Goal: Task Accomplishment & Management: Manage account settings

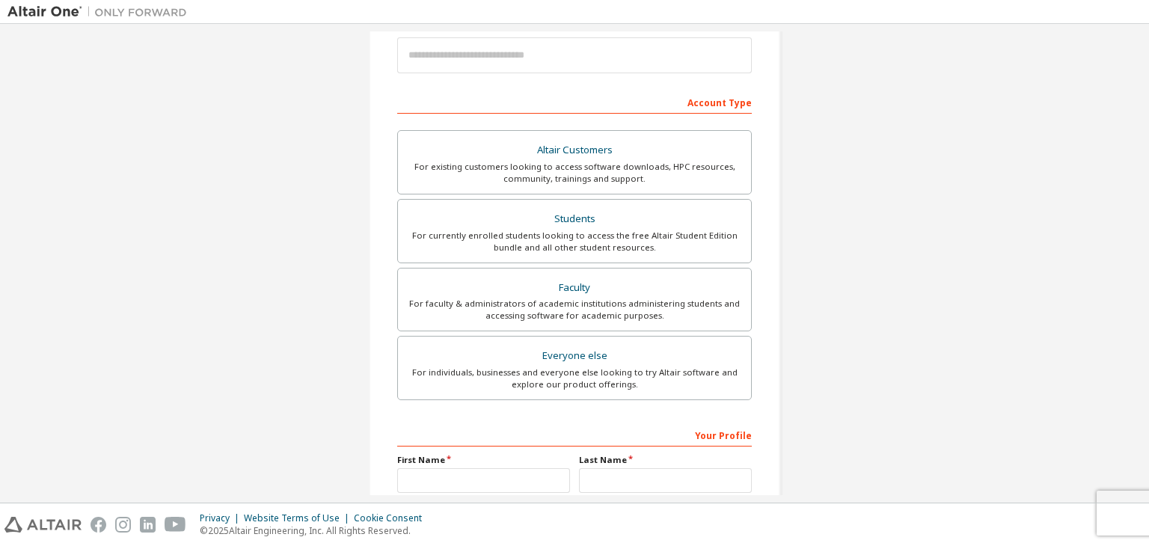
scroll to position [199, 0]
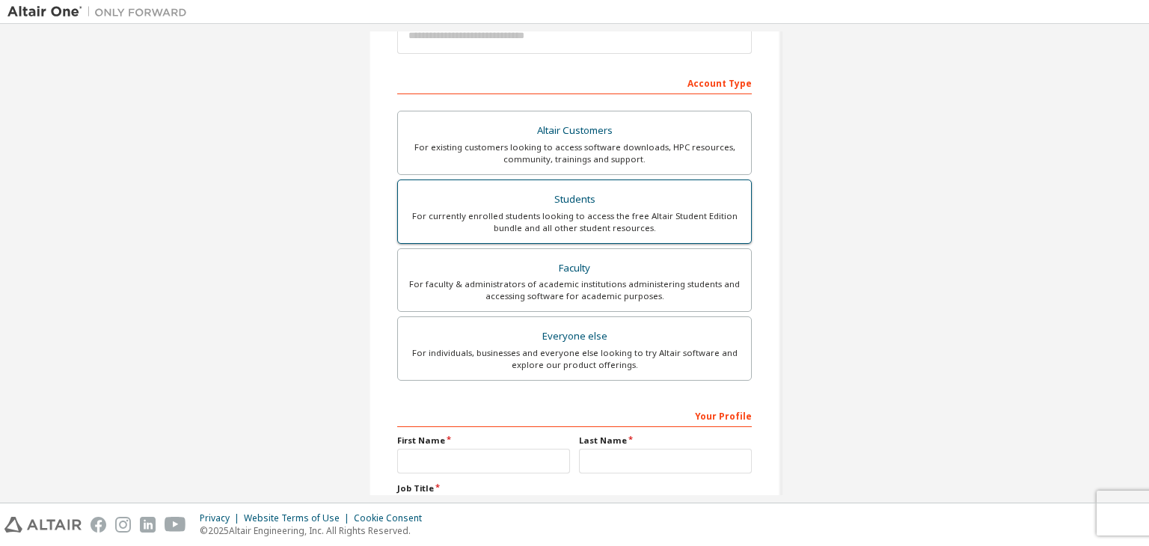
click at [561, 225] on div "For currently enrolled students looking to access the free Altair Student Editi…" at bounding box center [574, 222] width 335 height 24
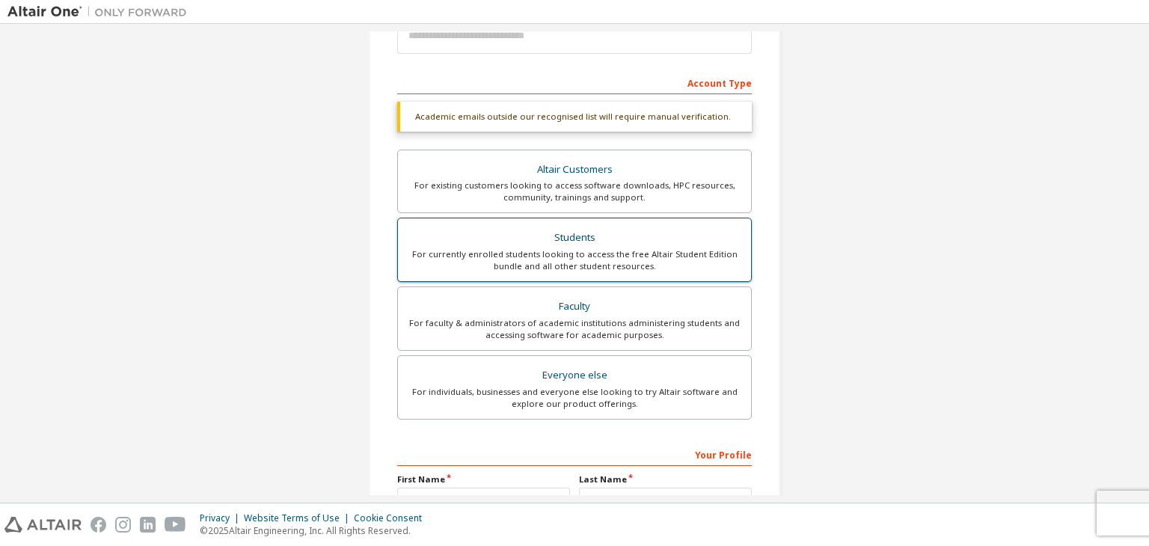
click at [561, 225] on label "Students For currently enrolled students looking to access the free Altair Stud…" at bounding box center [574, 250] width 355 height 64
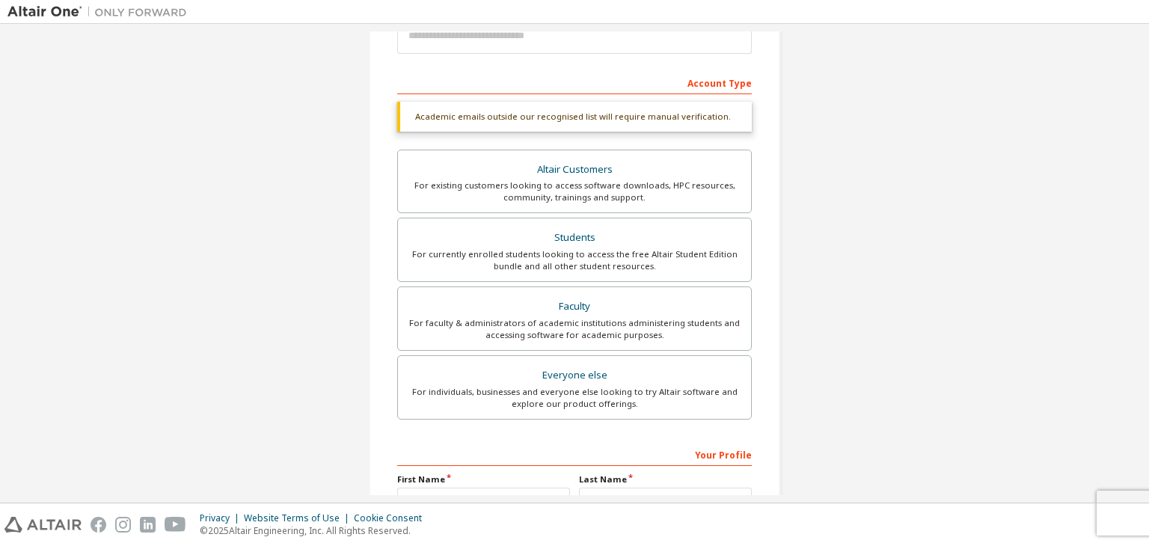
scroll to position [0, 0]
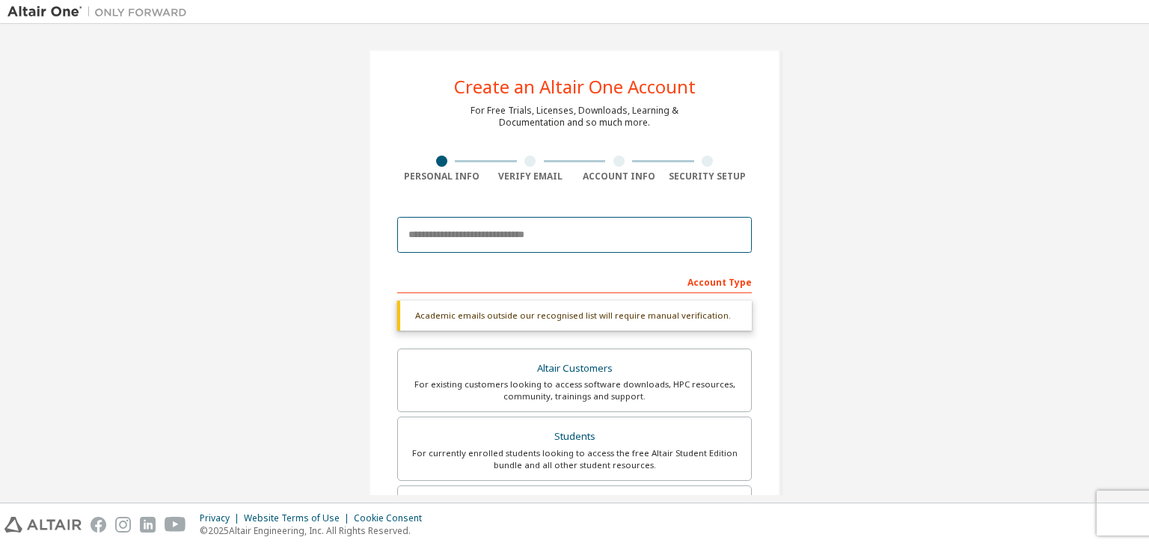
click at [536, 239] on input "email" at bounding box center [574, 235] width 355 height 36
type input "*"
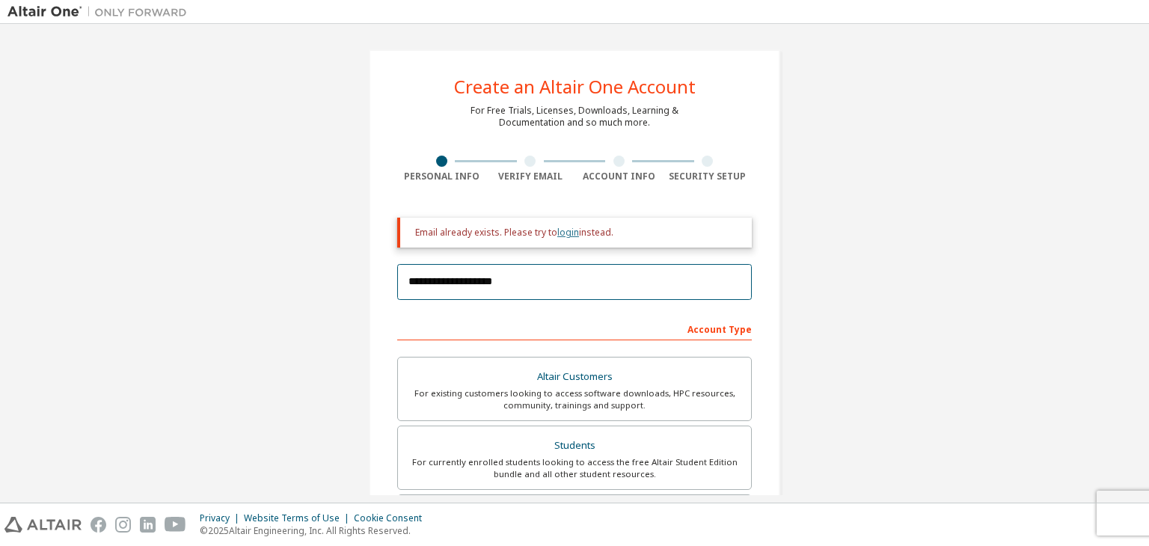
type input "**********"
click at [563, 232] on link "login" at bounding box center [569, 232] width 22 height 13
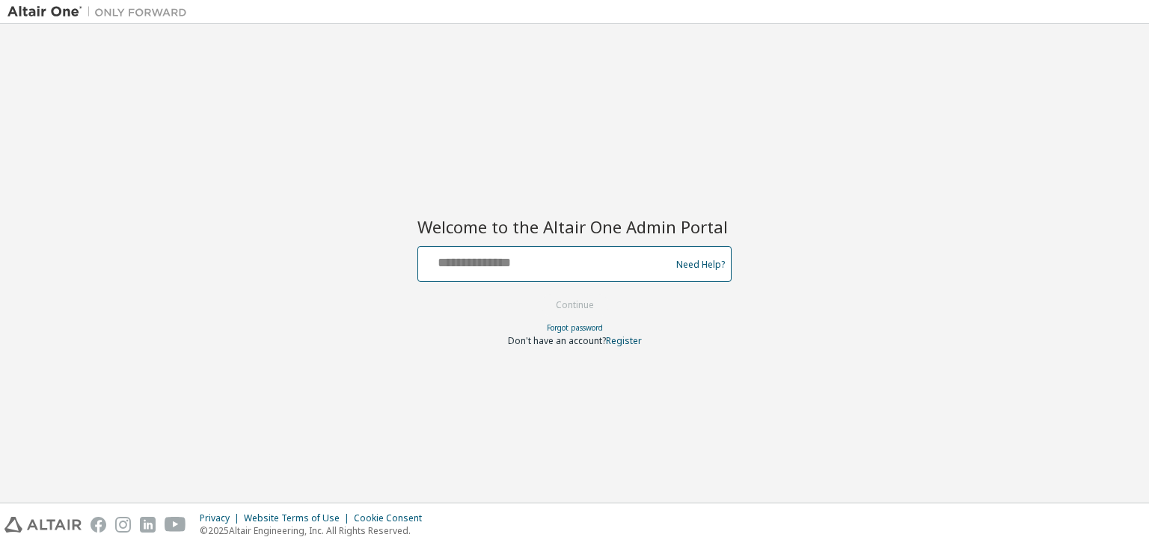
click at [542, 264] on input "text" at bounding box center [546, 261] width 245 height 22
type input "**********"
click at [540, 294] on button "Continue" at bounding box center [575, 305] width 70 height 22
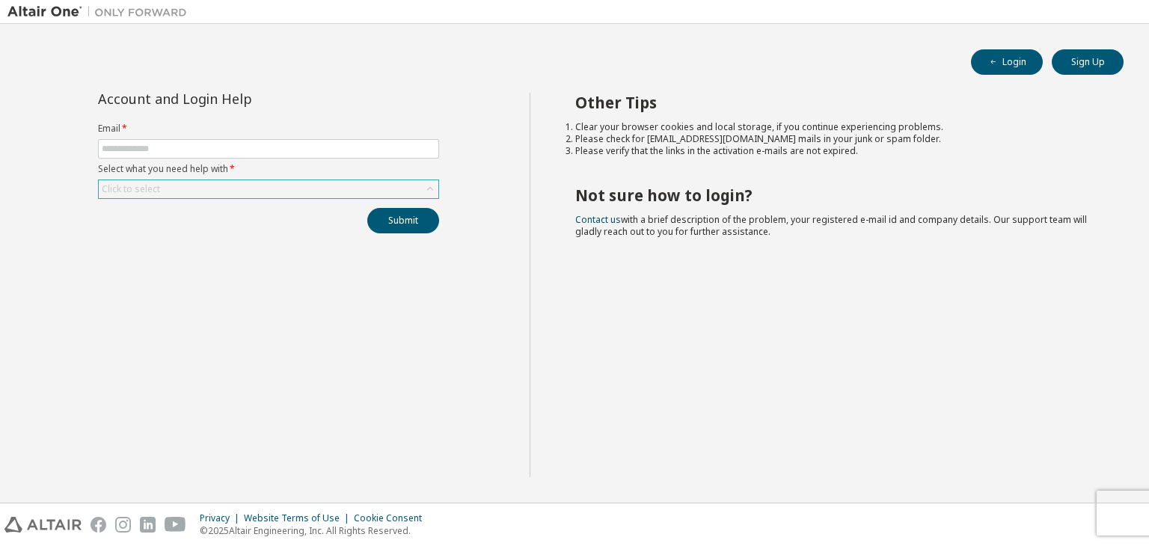
click at [243, 186] on div "Click to select" at bounding box center [269, 189] width 340 height 18
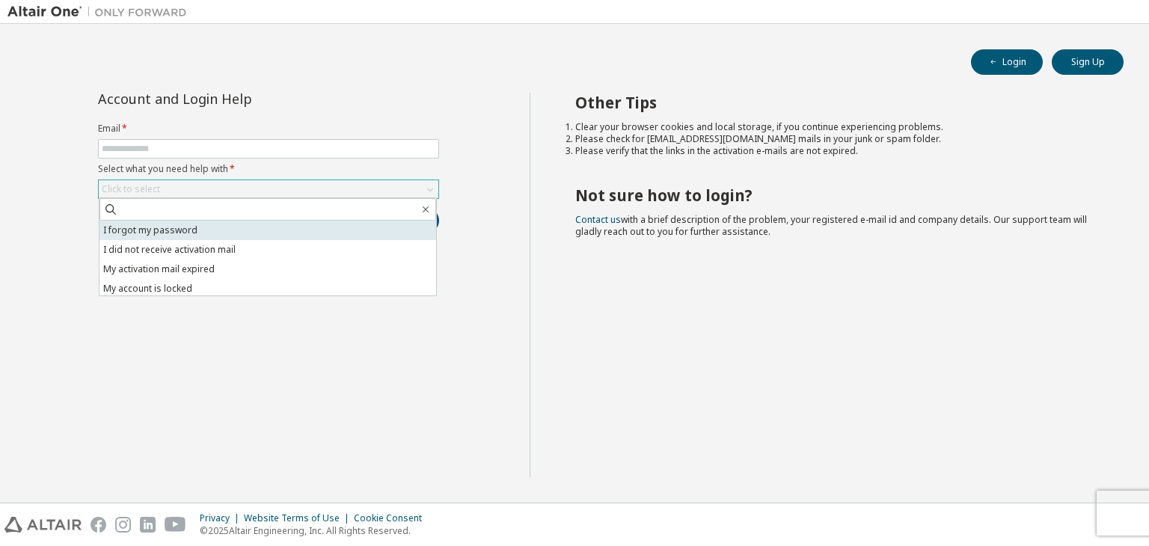
click at [190, 230] on li "I forgot my password" at bounding box center [268, 230] width 337 height 19
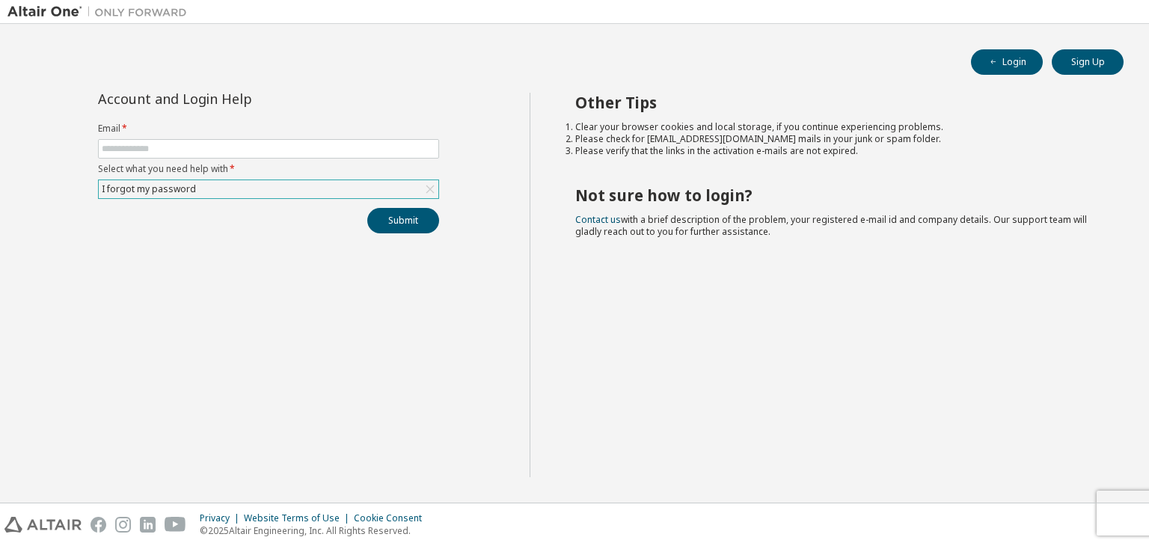
click at [158, 136] on form "Email * Select what you need help with * I forgot my password" at bounding box center [268, 161] width 341 height 76
drag, startPoint x: 158, startPoint y: 136, endPoint x: 159, endPoint y: 147, distance: 11.3
click at [159, 147] on form "Email * Select what you need help with * I forgot my password" at bounding box center [268, 161] width 341 height 76
click at [159, 147] on input "text" at bounding box center [269, 149] width 334 height 12
type input "**********"
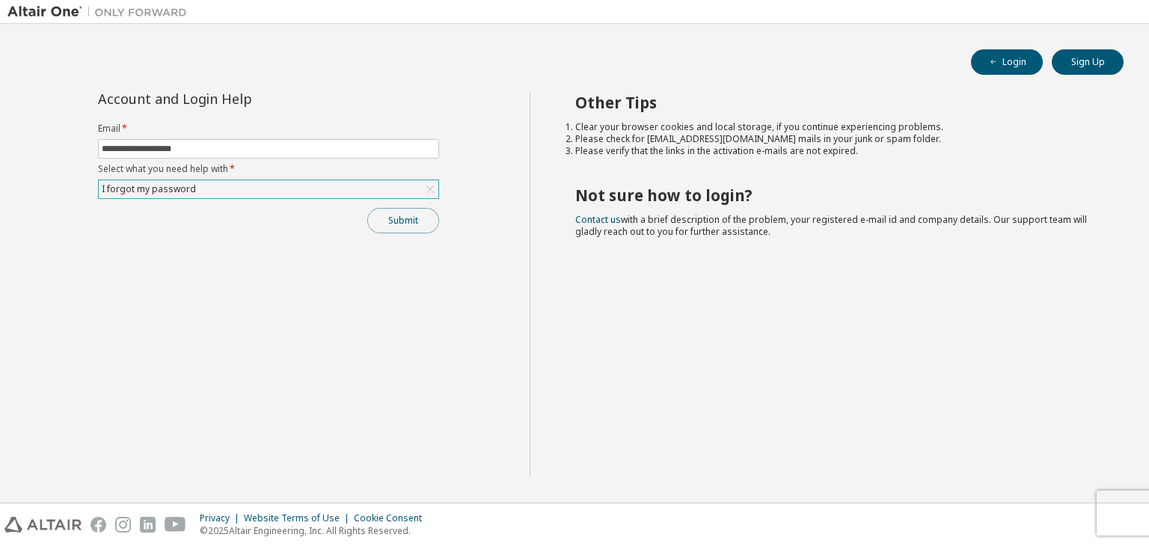
click at [415, 225] on button "Submit" at bounding box center [403, 220] width 72 height 25
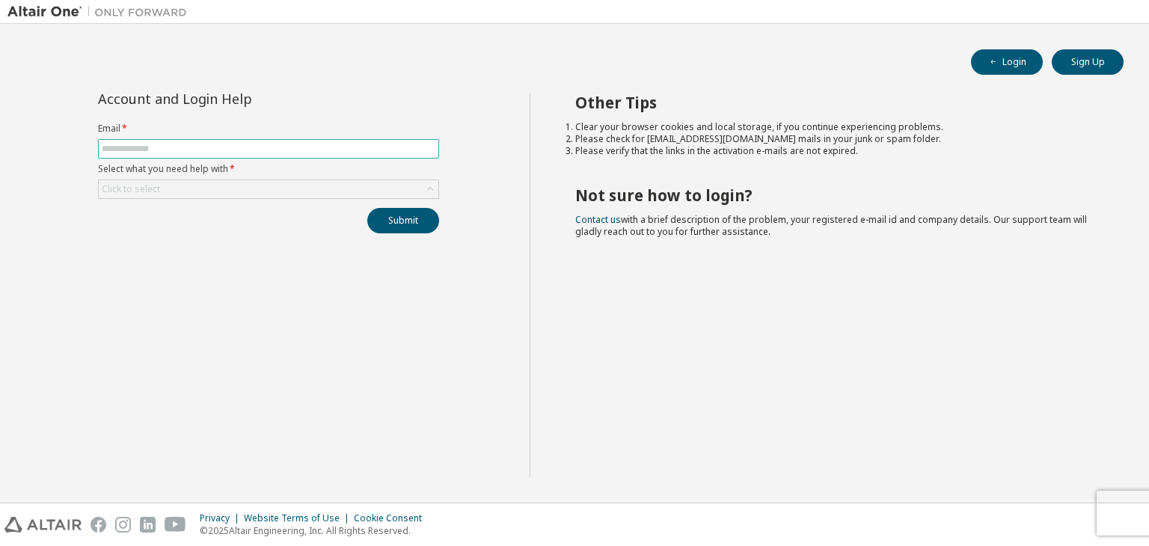
click at [293, 143] on input "text" at bounding box center [269, 149] width 334 height 12
type input "**********"
click at [257, 186] on div "Click to select" at bounding box center [269, 189] width 340 height 18
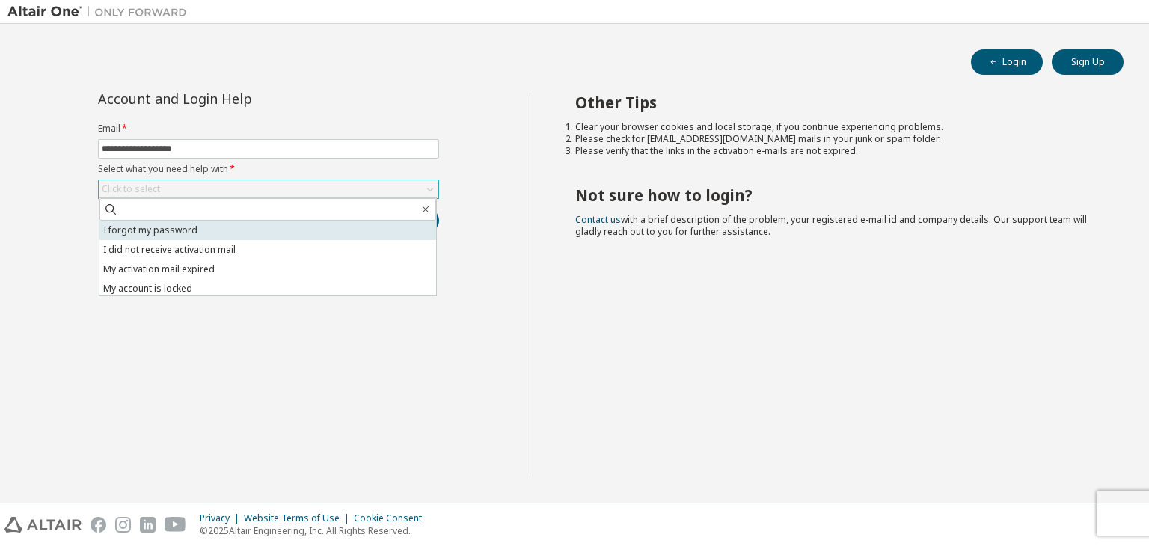
click at [233, 228] on li "I forgot my password" at bounding box center [268, 230] width 337 height 19
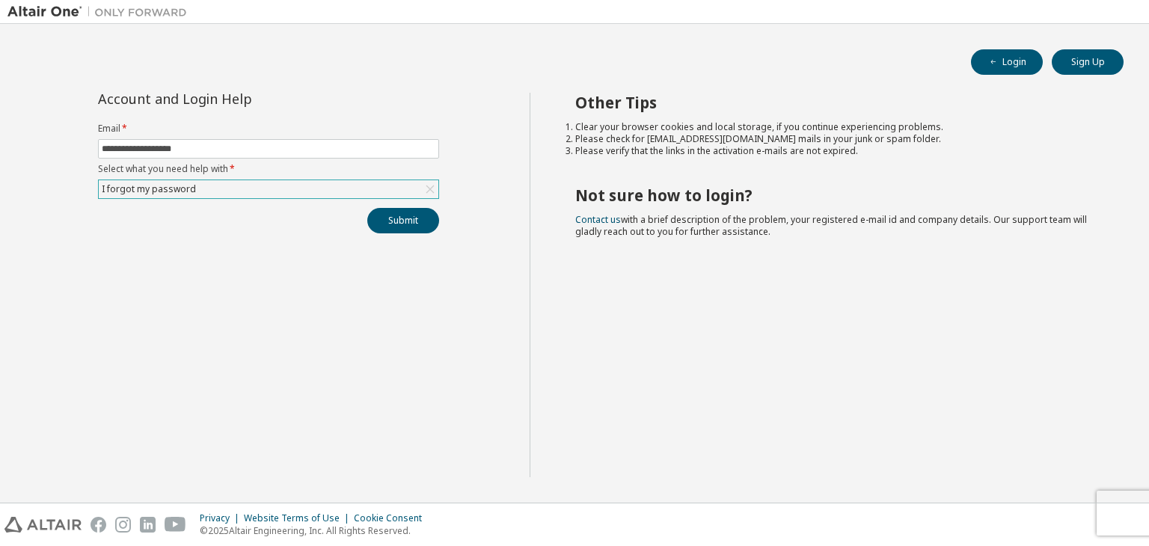
click at [434, 183] on icon at bounding box center [430, 189] width 15 height 15
click at [335, 186] on div "Click to select" at bounding box center [269, 189] width 340 height 18
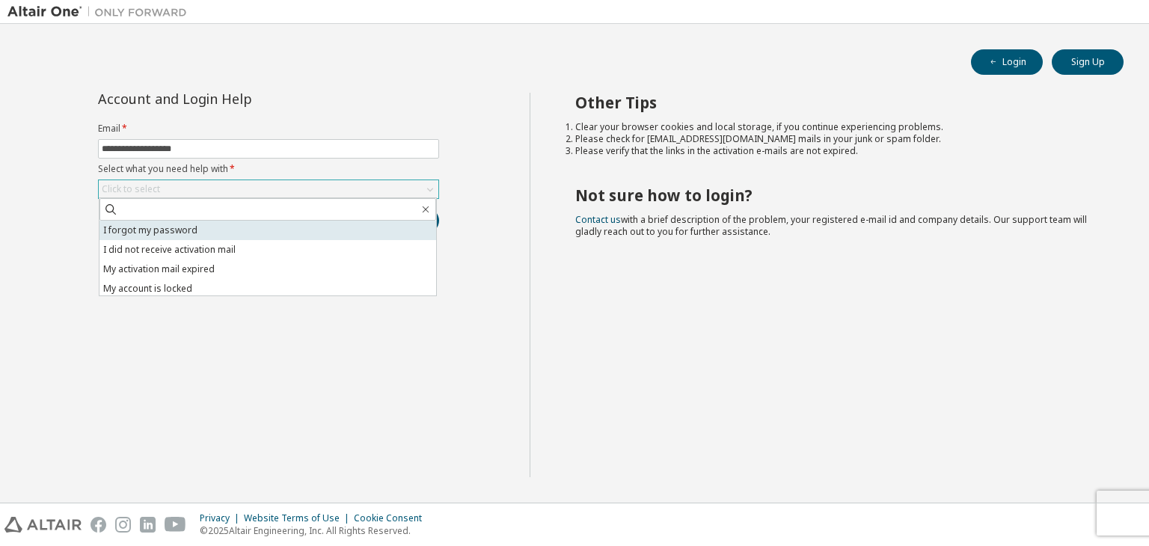
click at [229, 225] on li "I forgot my password" at bounding box center [268, 230] width 337 height 19
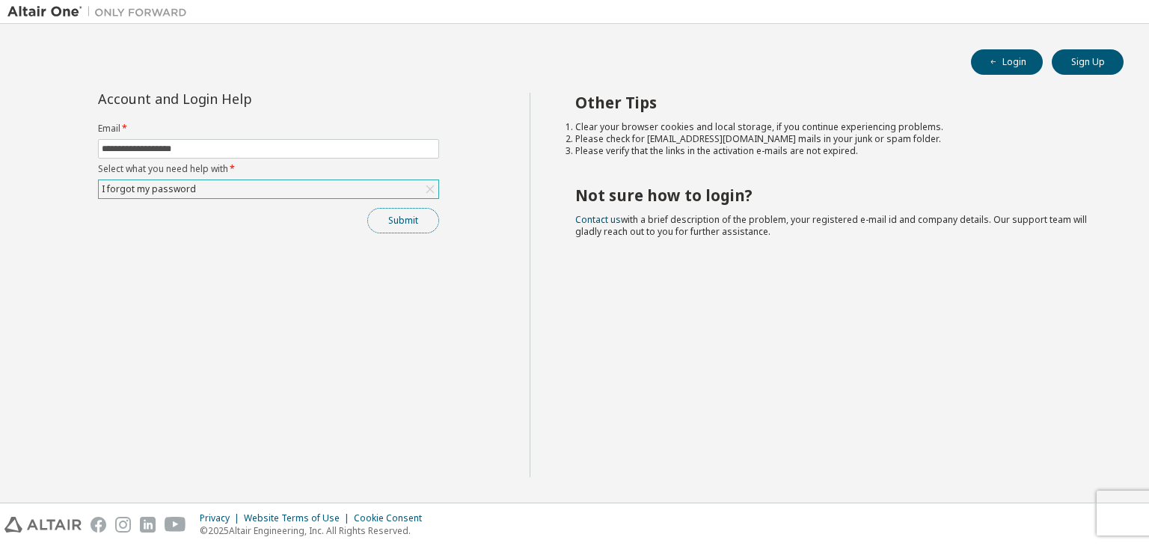
click at [400, 217] on button "Submit" at bounding box center [403, 220] width 72 height 25
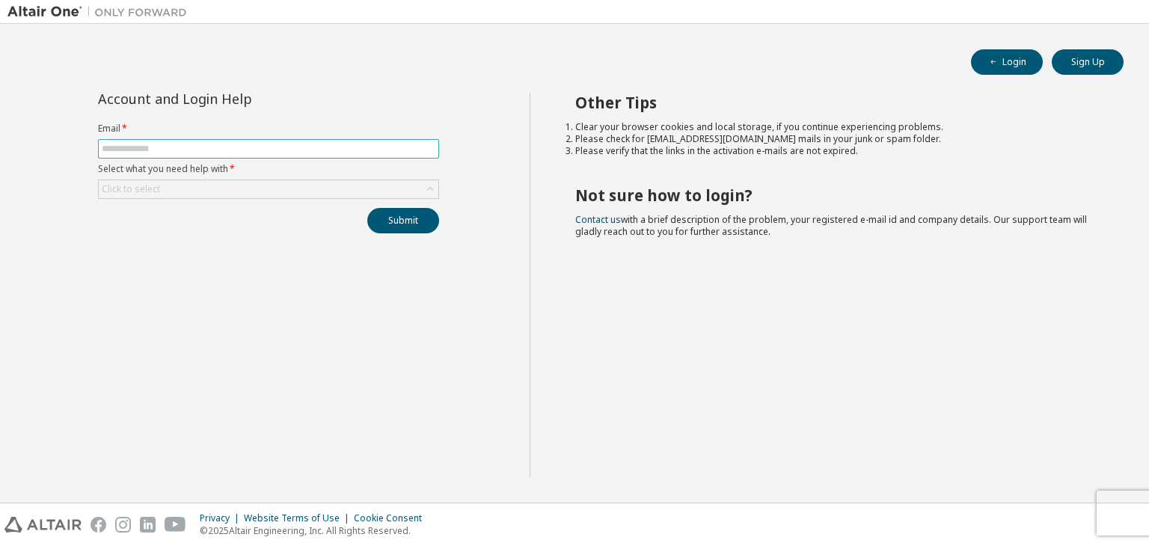
click at [271, 149] on input "text" at bounding box center [269, 149] width 334 height 12
type input "**********"
click at [260, 190] on div "Click to select" at bounding box center [269, 189] width 340 height 18
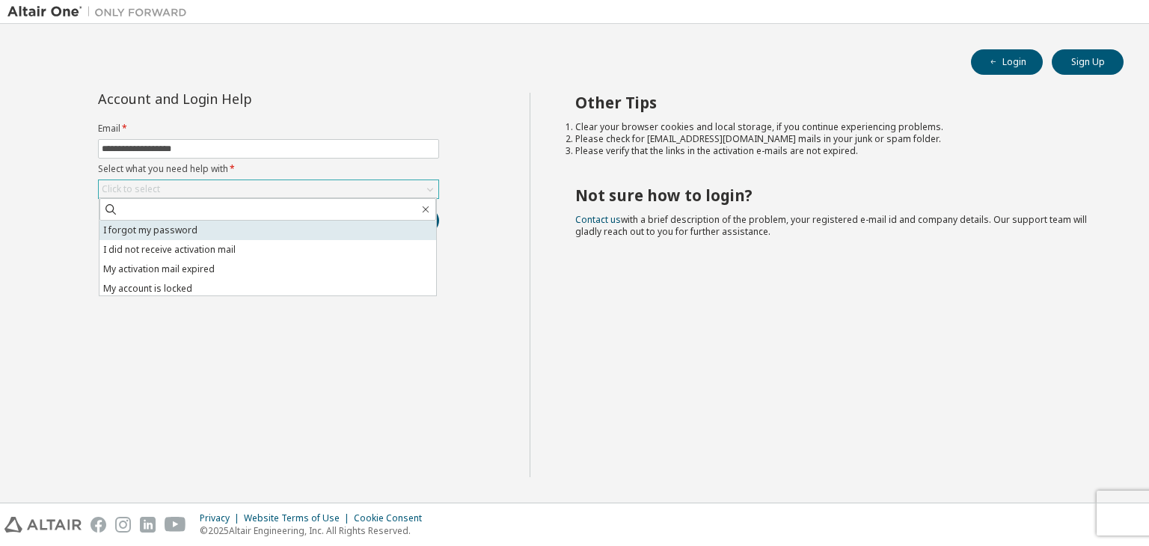
click at [224, 223] on li "I forgot my password" at bounding box center [268, 230] width 337 height 19
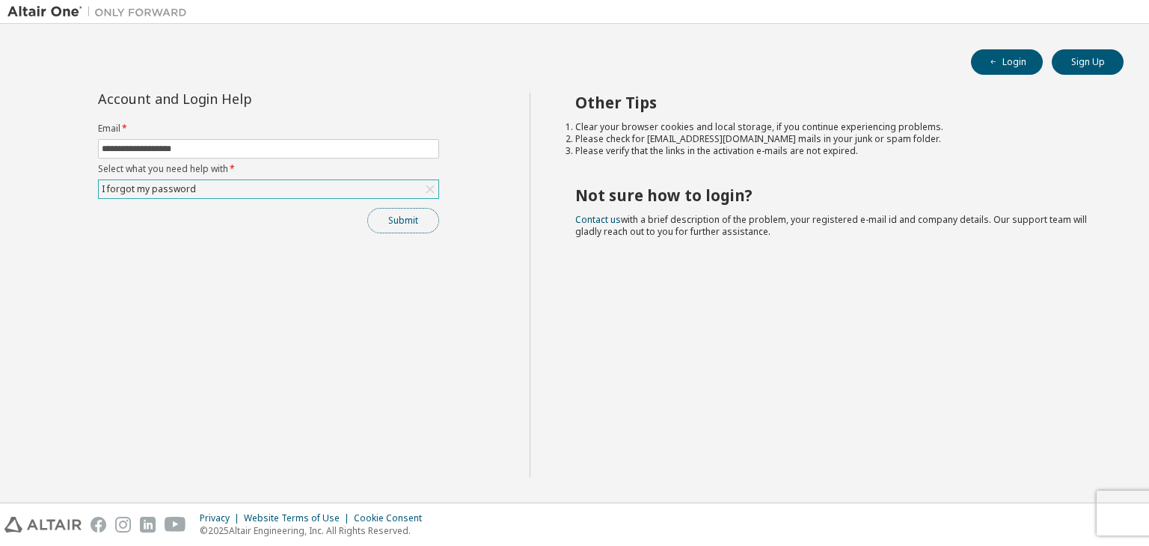
click at [395, 218] on button "Submit" at bounding box center [403, 220] width 72 height 25
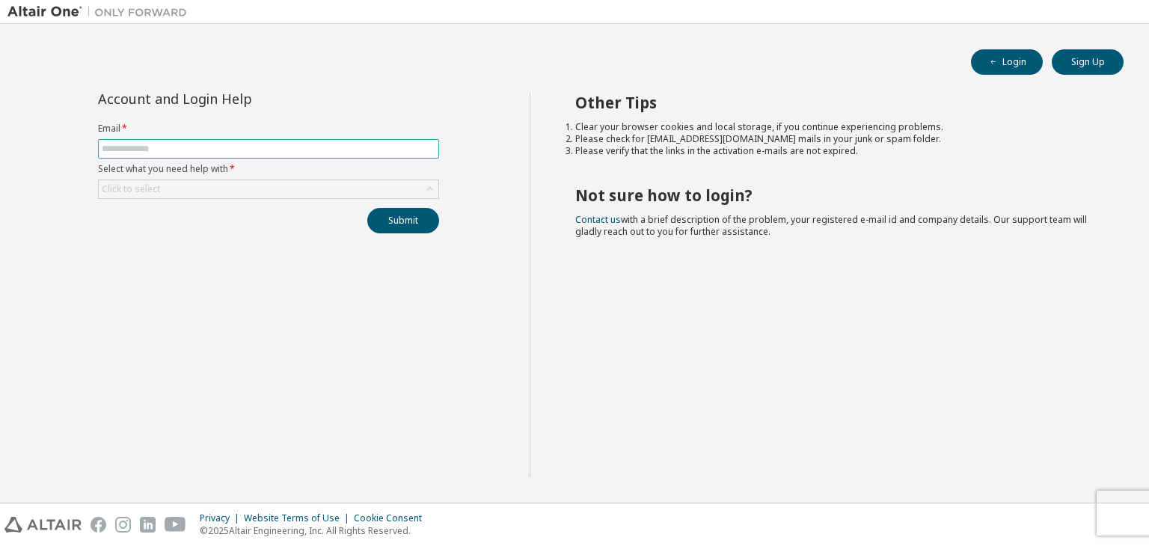
click at [208, 147] on input "text" at bounding box center [269, 149] width 334 height 12
type input "**********"
click at [210, 195] on div "Click to select" at bounding box center [269, 189] width 340 height 18
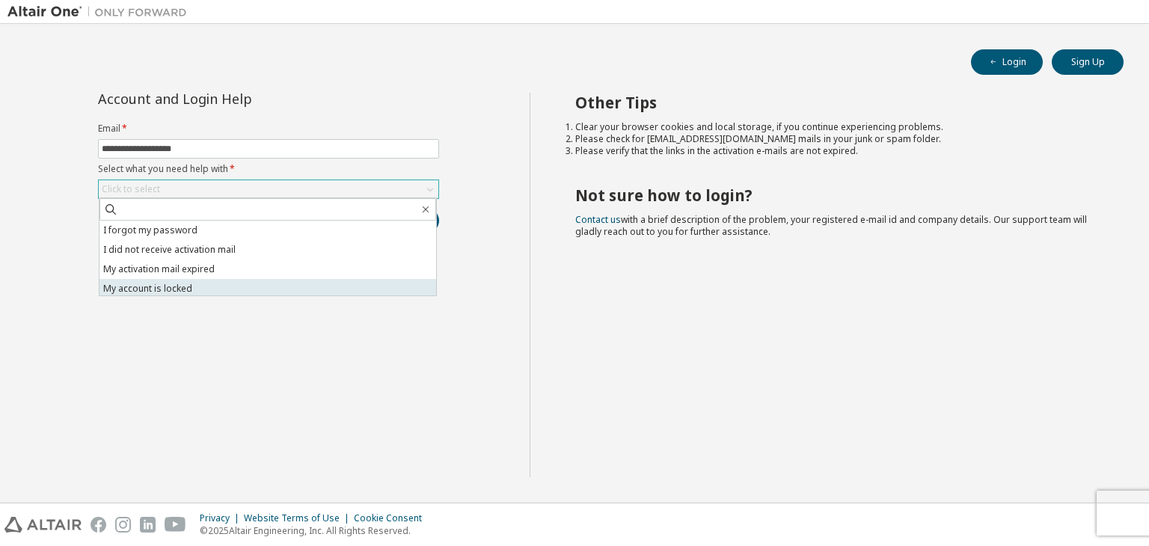
click at [192, 279] on li "My account is locked" at bounding box center [268, 288] width 337 height 19
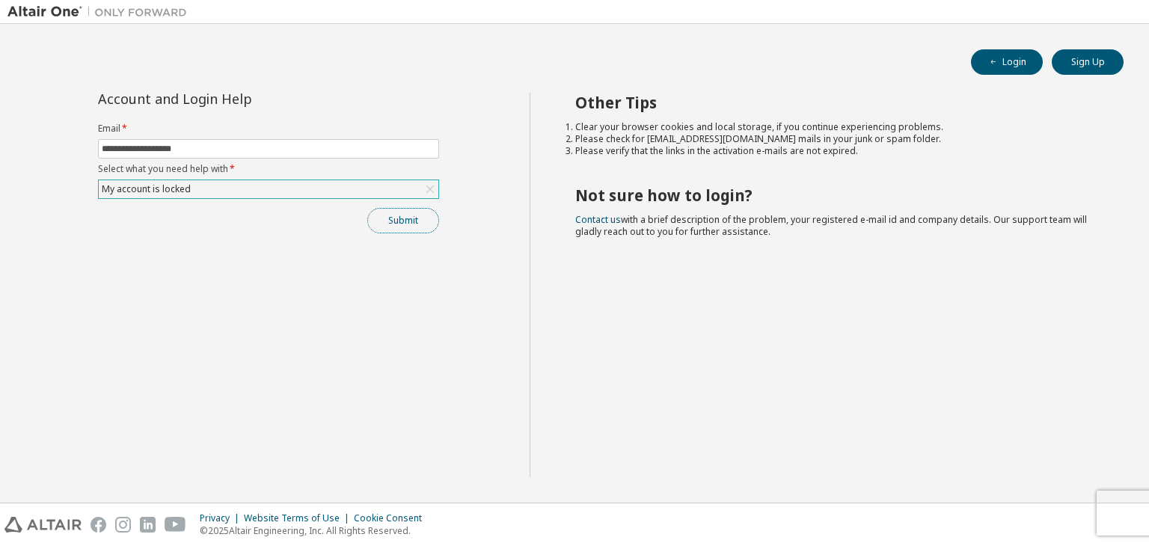
click at [386, 211] on button "Submit" at bounding box center [403, 220] width 72 height 25
